Goal: Information Seeking & Learning: Check status

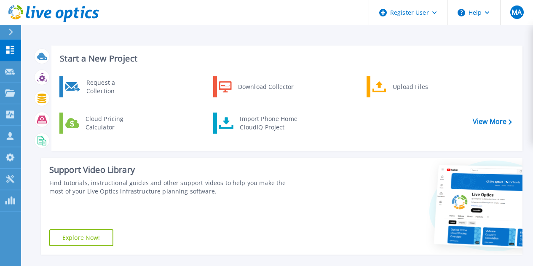
click at [15, 33] on div at bounding box center [14, 32] width 13 height 14
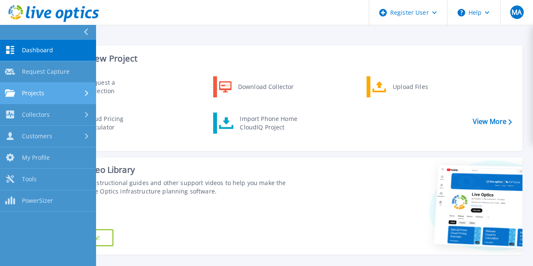
click at [22, 91] on span "Projects" at bounding box center [33, 93] width 22 height 8
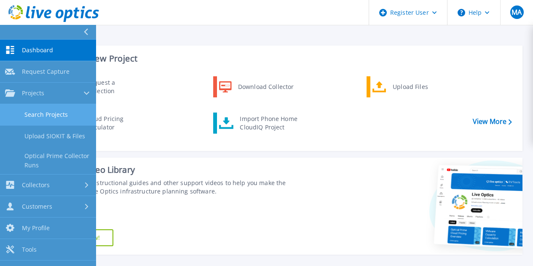
click at [51, 115] on link "Search Projects" at bounding box center [48, 114] width 96 height 21
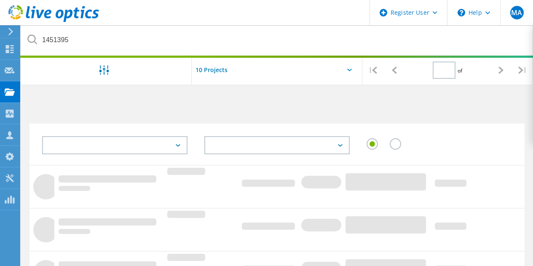
type input "1"
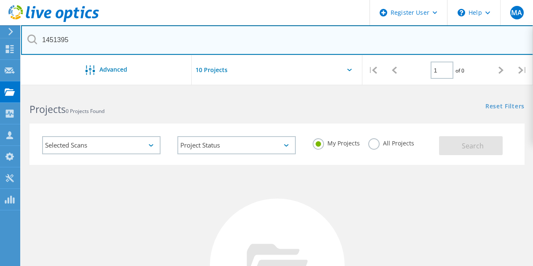
click at [183, 45] on input "1451395" at bounding box center [277, 39] width 512 height 29
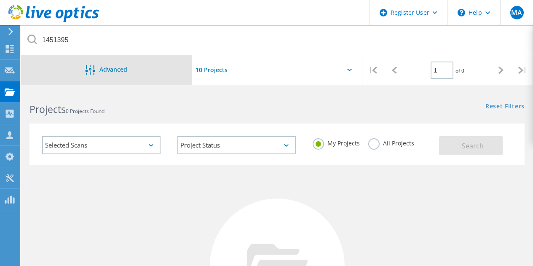
click at [141, 59] on div "Advanced" at bounding box center [106, 69] width 171 height 29
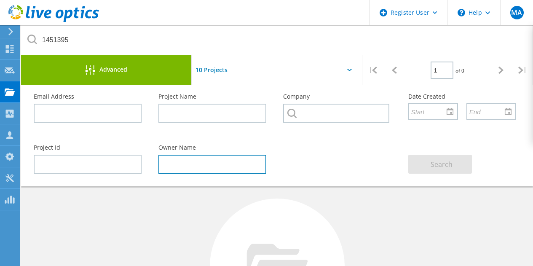
click at [192, 165] on input "text" at bounding box center [212, 164] width 108 height 19
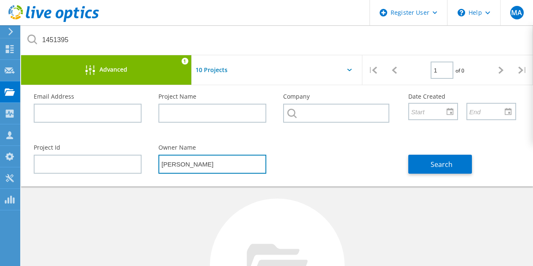
type input "gaurang"
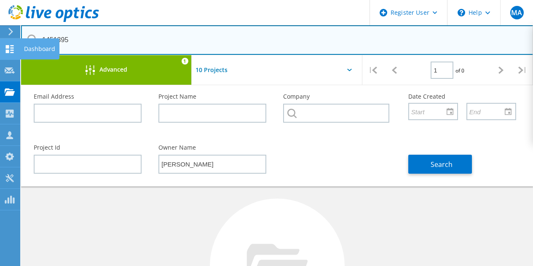
drag, startPoint x: 113, startPoint y: 42, endPoint x: 0, endPoint y: 42, distance: 112.9
click at [0, 91] on div "Register User \n Help Explore Helpful Articles Contact Support MA Dell User Moh…" at bounding box center [266, 254] width 533 height 327
drag, startPoint x: 89, startPoint y: 44, endPoint x: 35, endPoint y: 37, distance: 54.0
click at [35, 37] on div "1451395" at bounding box center [277, 40] width 512 height 30
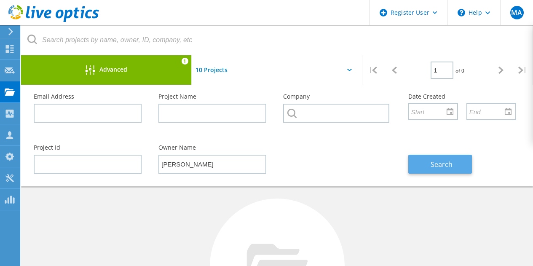
click at [461, 164] on button "Search" at bounding box center [440, 164] width 64 height 19
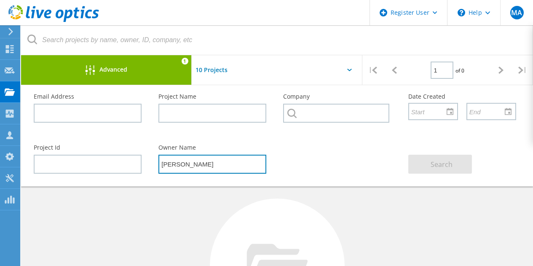
drag, startPoint x: 206, startPoint y: 163, endPoint x: 159, endPoint y: 162, distance: 47.6
click at [159, 162] on input "gaurang" at bounding box center [212, 164] width 108 height 19
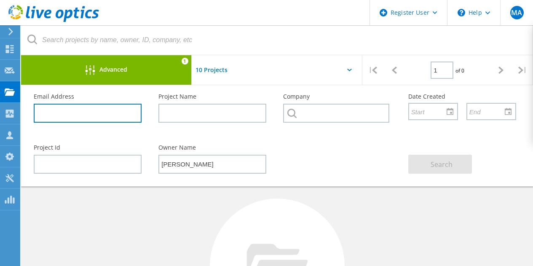
click at [79, 107] on input "text" at bounding box center [88, 113] width 108 height 19
paste input "[PERSON_NAME][EMAIL_ADDRESS][PERSON_NAME][DOMAIN_NAME]"
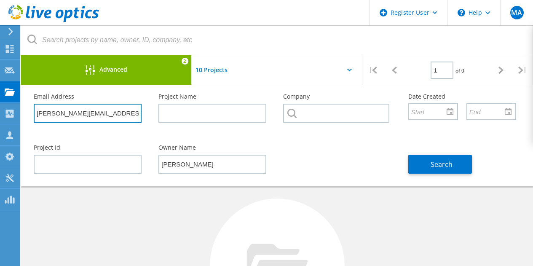
type input "[PERSON_NAME][EMAIL_ADDRESS][PERSON_NAME][DOMAIN_NAME]"
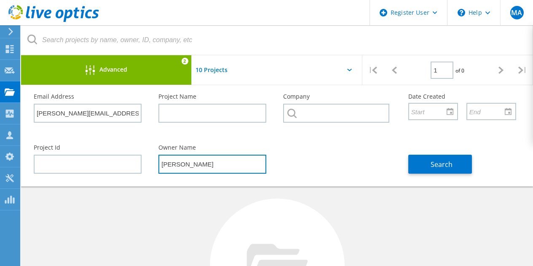
drag, startPoint x: 198, startPoint y: 170, endPoint x: 153, endPoint y: 165, distance: 44.9
click at [154, 165] on div "Owner Name gaurang" at bounding box center [212, 159] width 125 height 46
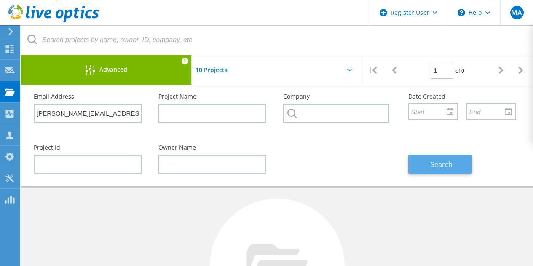
click at [415, 156] on button "Search" at bounding box center [440, 164] width 64 height 19
click at [348, 76] on div at bounding box center [277, 72] width 171 height 35
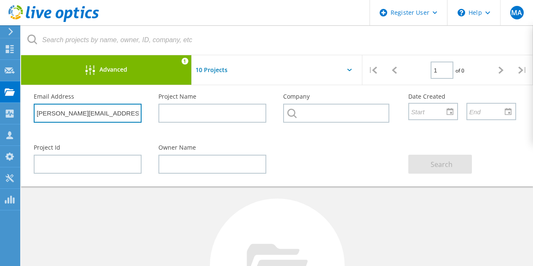
click at [135, 116] on input "[PERSON_NAME][EMAIL_ADDRESS][PERSON_NAME][DOMAIN_NAME]" at bounding box center [88, 113] width 108 height 19
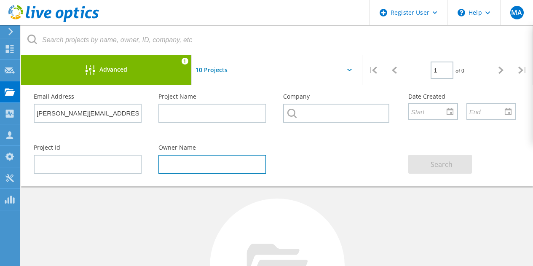
click at [178, 166] on input "text" at bounding box center [212, 164] width 108 height 19
paste input "[PERSON_NAME][EMAIL_ADDRESS][PERSON_NAME][DOMAIN_NAME]"
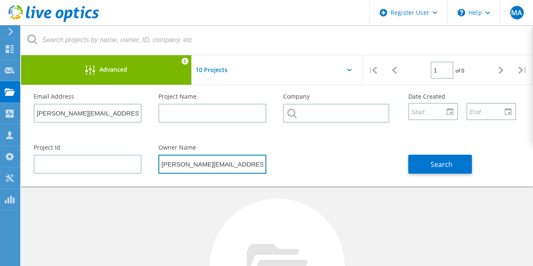
type input "[PERSON_NAME][EMAIL_ADDRESS][PERSON_NAME][DOMAIN_NAME]"
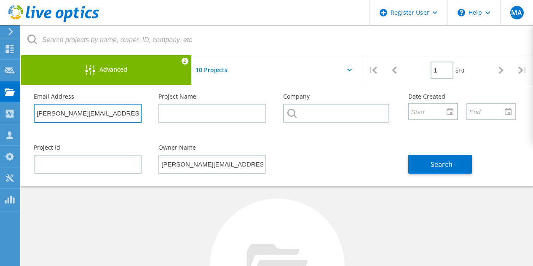
drag, startPoint x: 136, startPoint y: 113, endPoint x: 23, endPoint y: 114, distance: 113.3
click at [23, 114] on div "Email Address gaurang.sheth@gmmpfaudler.com Project Name Company Date Created P…" at bounding box center [277, 135] width 512 height 101
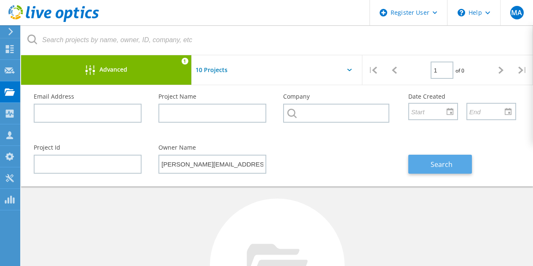
click at [439, 161] on span "Search" at bounding box center [442, 164] width 22 height 9
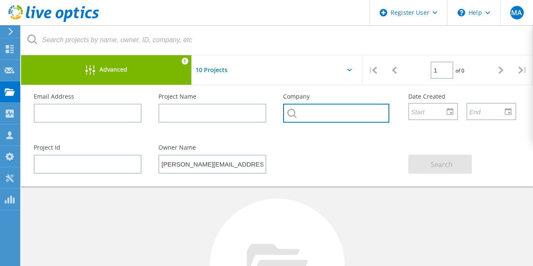
click at [341, 118] on input "text" at bounding box center [336, 113] width 106 height 19
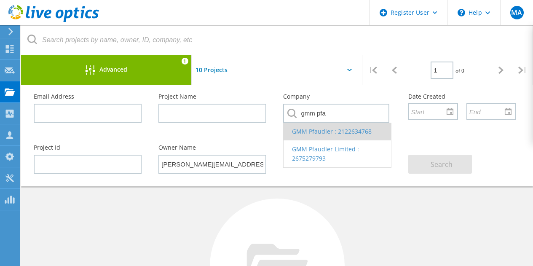
click at [326, 126] on li "GMM Pfaudler : 2122634768" at bounding box center [336, 132] width 107 height 18
type input "GMM Pfaudler : 2122634768"
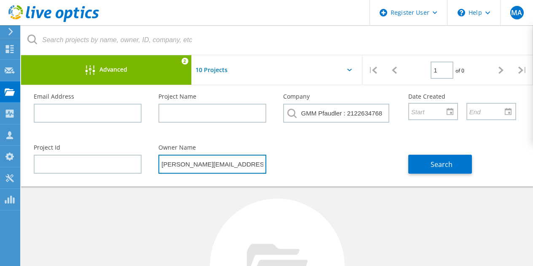
drag, startPoint x: 261, startPoint y: 166, endPoint x: 157, endPoint y: 166, distance: 104.0
click at [157, 166] on div "Owner Name gaurang.sheth@gmmpfaudler.com" at bounding box center [212, 159] width 125 height 46
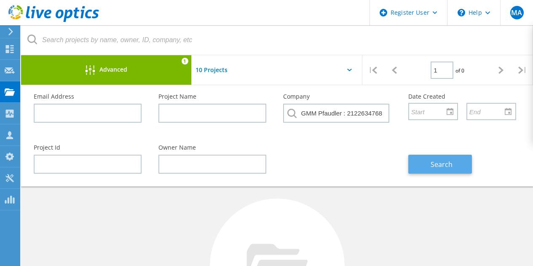
click at [417, 163] on button "Search" at bounding box center [440, 164] width 64 height 19
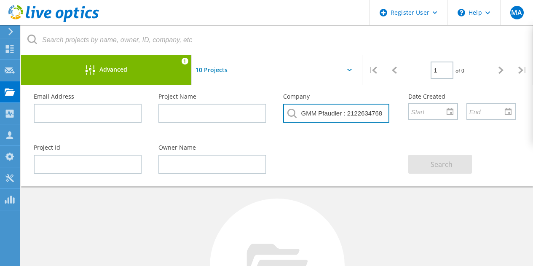
drag, startPoint x: 384, startPoint y: 112, endPoint x: 330, endPoint y: 118, distance: 54.2
click at [330, 118] on input "GMM Pfaudler : 2122634768" at bounding box center [336, 113] width 106 height 19
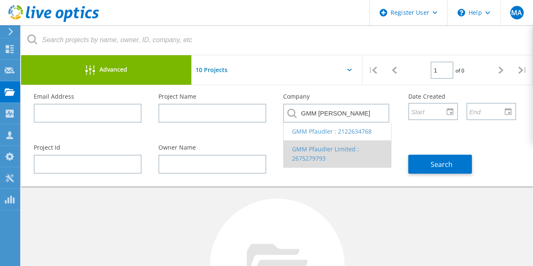
click at [329, 156] on li "GMM Pfaudler Limited : 2675279793" at bounding box center [336, 153] width 107 height 27
type input "GMM Pfaudler Limited : 2675279793"
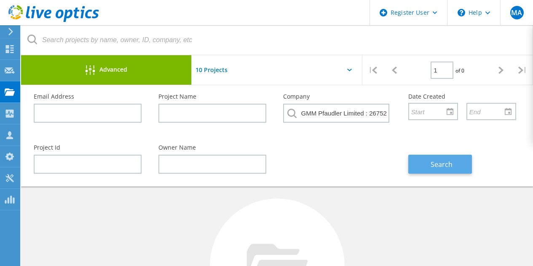
click at [447, 165] on span "Search" at bounding box center [442, 164] width 22 height 9
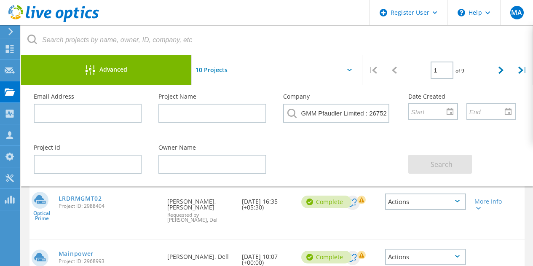
click at [175, 72] on div "Advanced" at bounding box center [106, 70] width 171 height 11
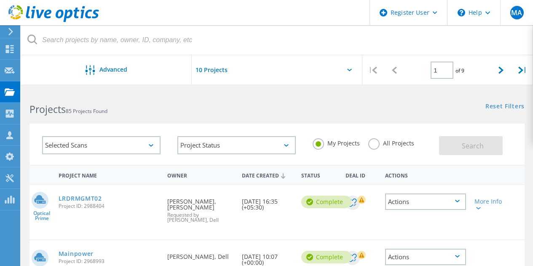
click at [375, 144] on label "All Projects" at bounding box center [391, 142] width 46 height 8
click at [0, 0] on input "All Projects" at bounding box center [0, 0] width 0 height 0
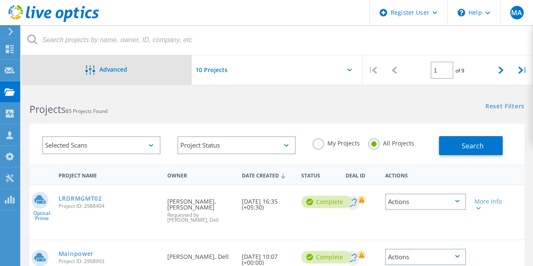
click at [112, 67] on span "Advanced" at bounding box center [113, 70] width 28 height 6
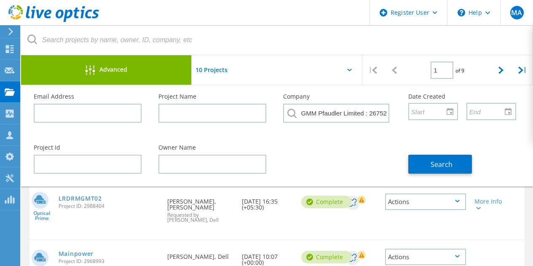
click at [112, 67] on span "Advanced" at bounding box center [113, 70] width 28 height 6
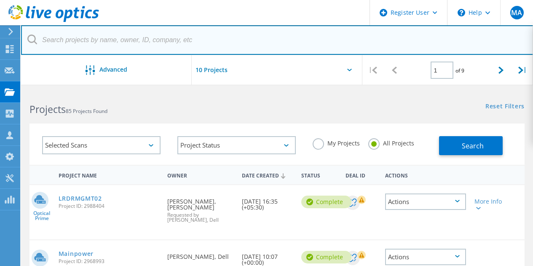
click at [167, 47] on input "text" at bounding box center [277, 39] width 512 height 29
paste input "[PERSON_NAME][EMAIL_ADDRESS][PERSON_NAME][DOMAIN_NAME]"
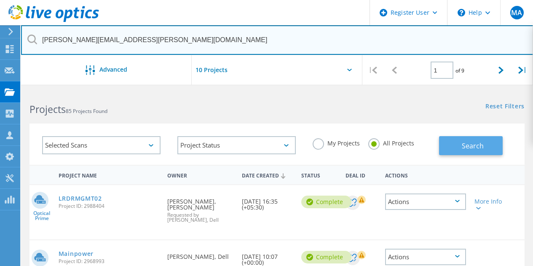
type input "[PERSON_NAME][EMAIL_ADDRESS][PERSON_NAME][DOMAIN_NAME]"
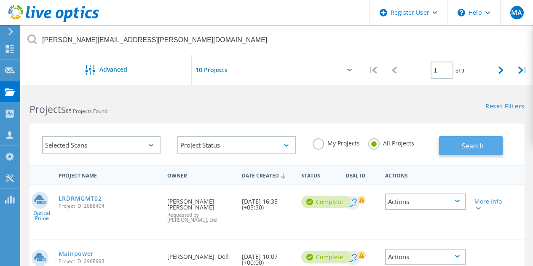
click at [462, 147] on span "Search" at bounding box center [473, 145] width 22 height 9
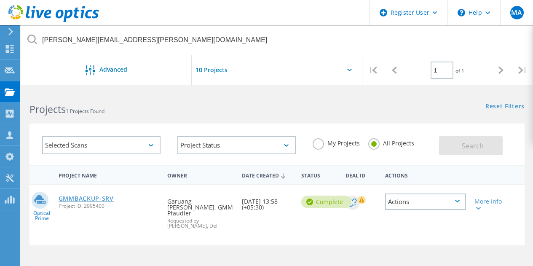
click at [96, 200] on link "GMMBACKUP-SRV" at bounding box center [86, 198] width 55 height 6
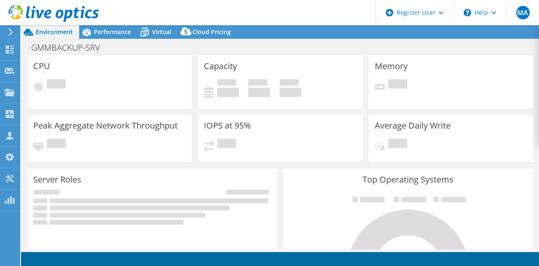
select select "[GEOGRAPHIC_DATA]"
select select "INR"
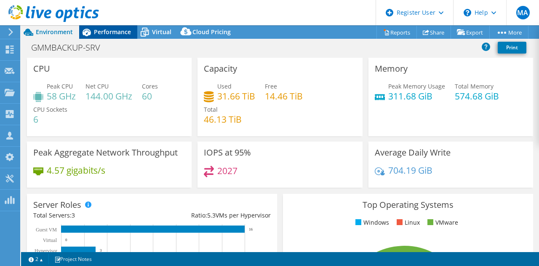
click at [123, 33] on span "Performance" at bounding box center [112, 32] width 37 height 8
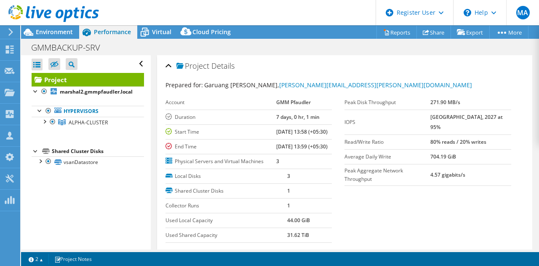
scroll to position [112, 0]
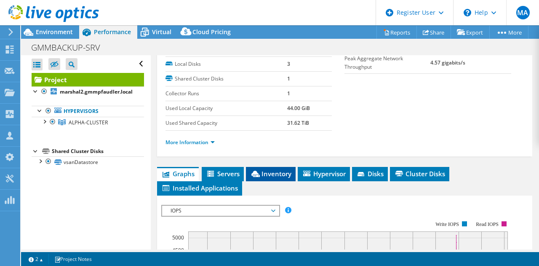
click at [268, 178] on span "Inventory" at bounding box center [270, 173] width 41 height 8
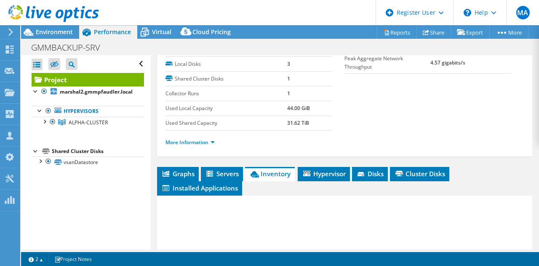
scroll to position [225, 0]
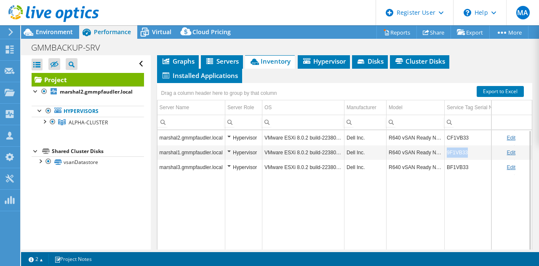
drag, startPoint x: 468, startPoint y: 179, endPoint x: 448, endPoint y: 180, distance: 19.8
click at [448, 160] on td "9F1VB33" at bounding box center [480, 152] width 70 height 15
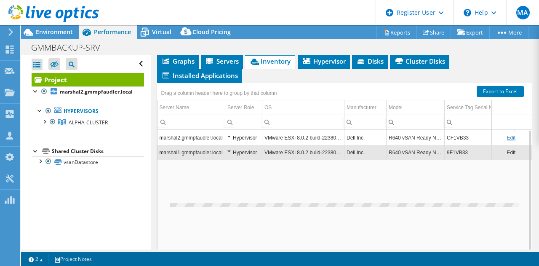
copy td "9F1VB33"
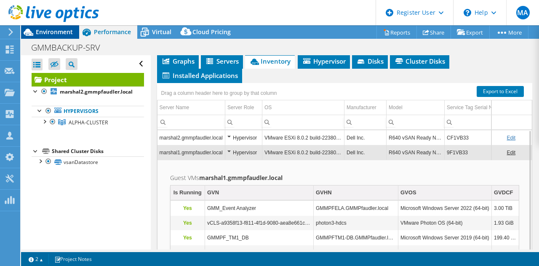
click at [64, 34] on span "Environment" at bounding box center [54, 32] width 37 height 8
